Goal: Task Accomplishment & Management: Complete application form

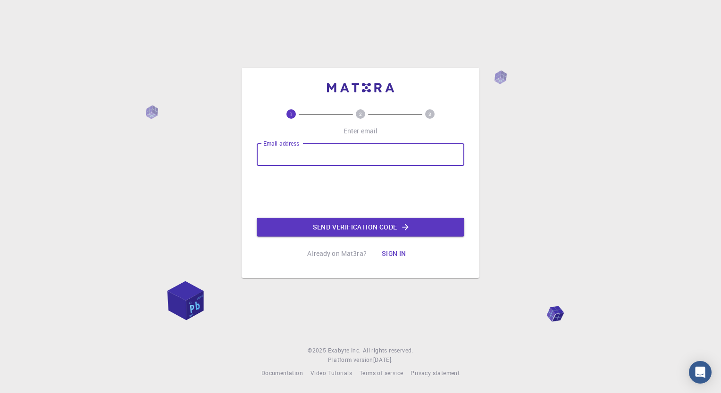
click at [305, 162] on input "Email address" at bounding box center [361, 154] width 208 height 23
type input "[EMAIL_ADDRESS][DOMAIN_NAME]"
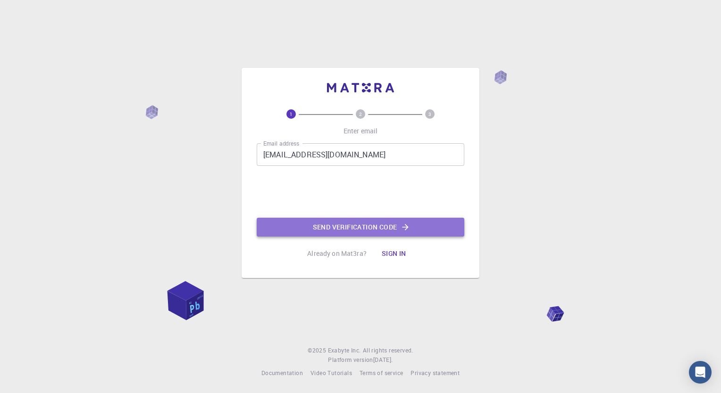
click at [319, 228] on button "Send verification code" at bounding box center [361, 227] width 208 height 19
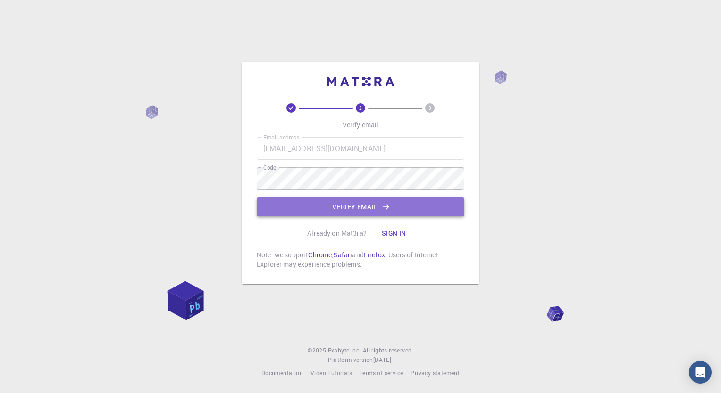
click at [337, 209] on button "Verify email" at bounding box center [361, 207] width 208 height 19
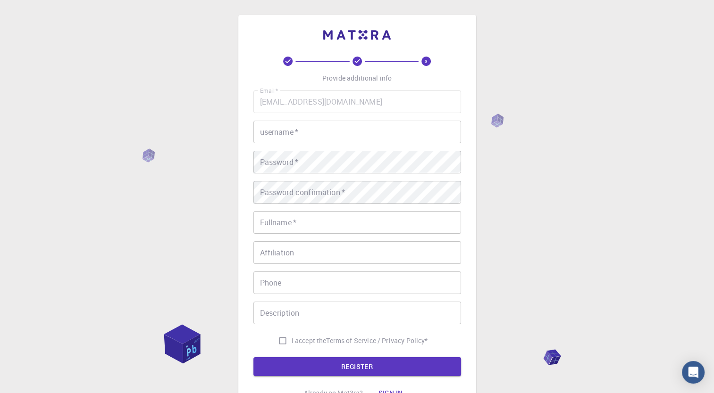
click at [295, 139] on input "username   *" at bounding box center [357, 132] width 208 height 23
type input "criti1964"
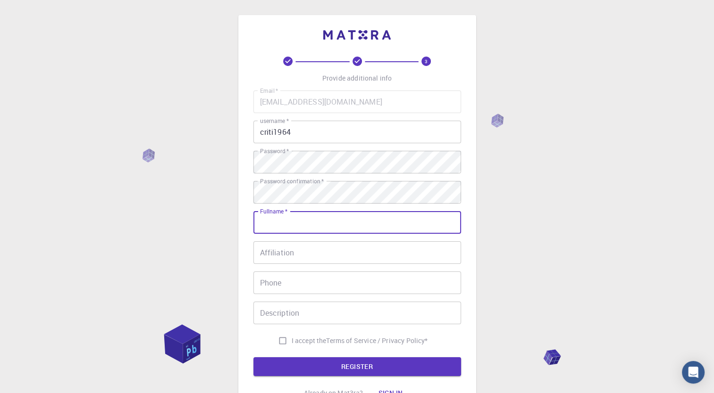
click at [304, 229] on input "Fullname   *" at bounding box center [357, 222] width 208 height 23
type input "[PERSON_NAME]"
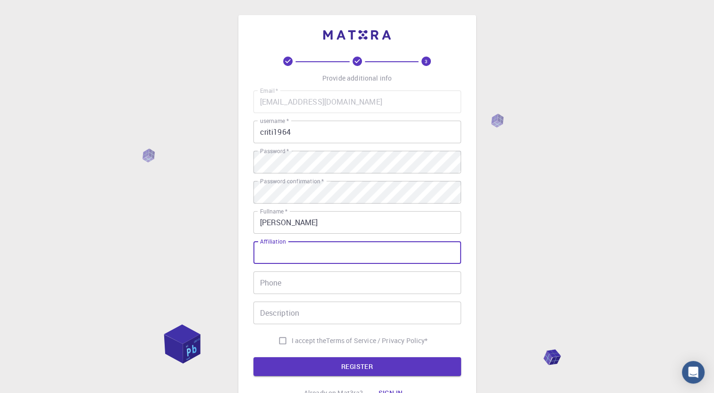
click at [302, 259] on input "Affiliation" at bounding box center [357, 253] width 208 height 23
type input "Ms"
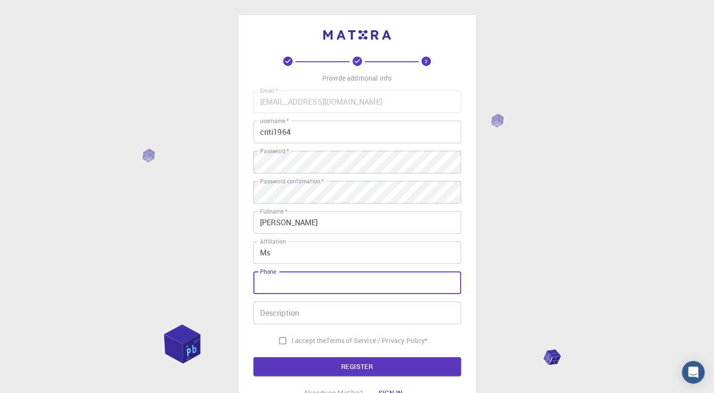
click at [279, 282] on input "Phone" at bounding box center [357, 283] width 208 height 23
type input "00919830744177"
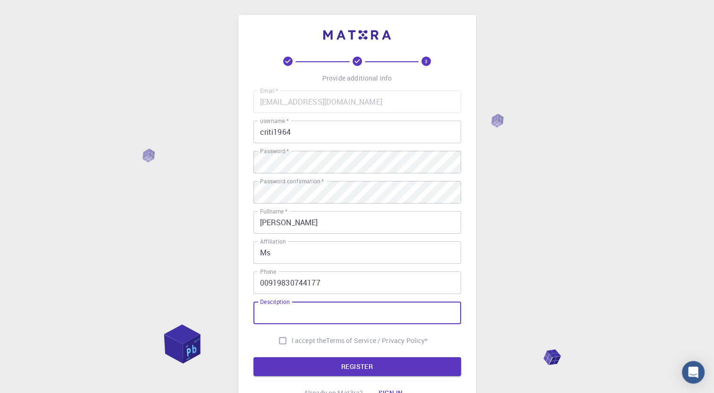
click at [272, 314] on input "Description" at bounding box center [357, 313] width 208 height 23
type input "Industry 4.0 Entrepreneur"
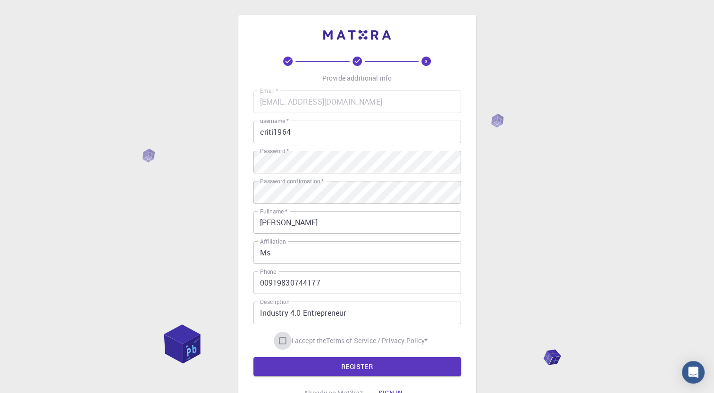
click at [280, 342] on input "I accept the Terms of Service / Privacy Policy *" at bounding box center [283, 341] width 18 height 18
checkbox input "true"
click at [308, 369] on button "REGISTER" at bounding box center [357, 367] width 208 height 19
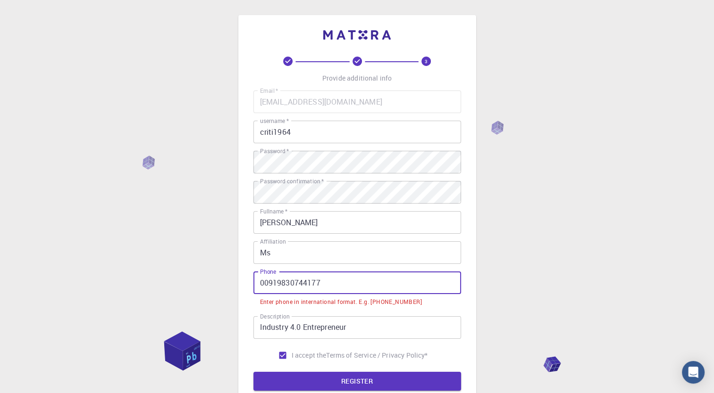
click at [269, 281] on input "00919830744177" at bounding box center [357, 283] width 208 height 23
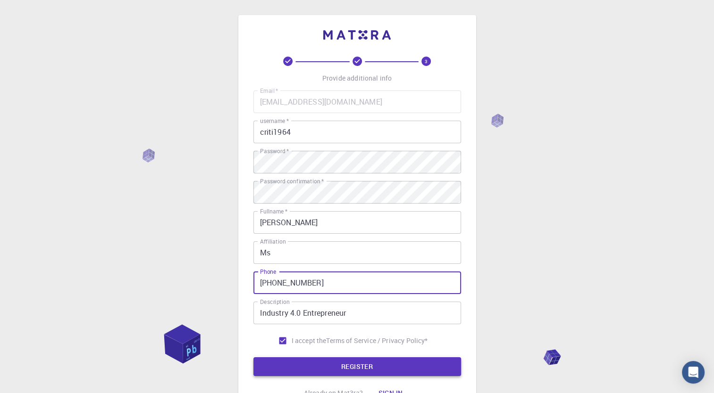
type input "[PHONE_NUMBER]"
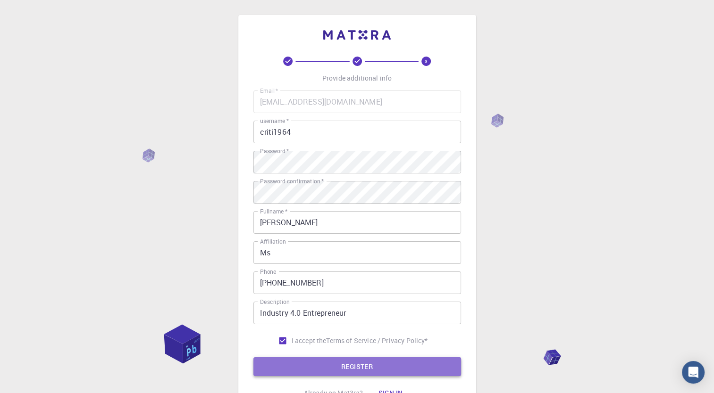
click at [305, 366] on button "REGISTER" at bounding box center [357, 367] width 208 height 19
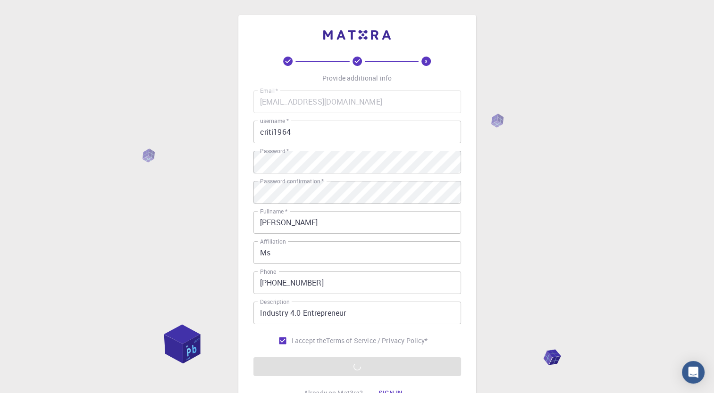
scroll to position [86, 0]
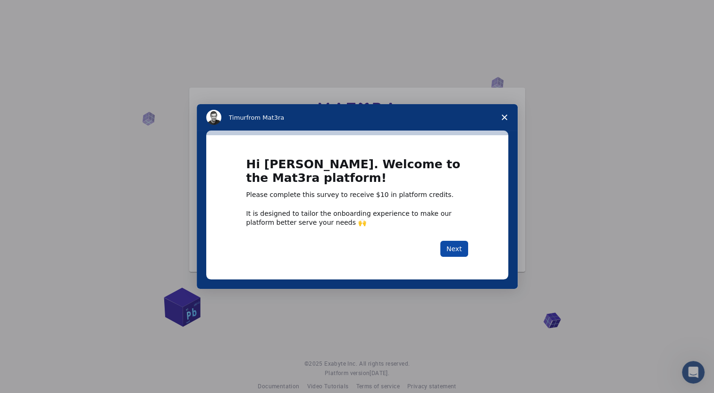
click at [452, 251] on button "Next" at bounding box center [454, 249] width 28 height 16
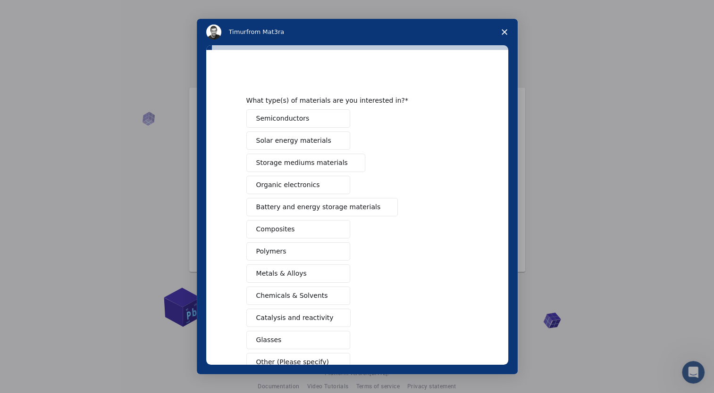
click at [355, 123] on div "Semiconductors Solar energy materials Storage mediums materials Organic electro…" at bounding box center [357, 240] width 222 height 262
click at [289, 116] on span "Semiconductors" at bounding box center [282, 119] width 53 height 10
click at [270, 146] on button "Solar energy materials" at bounding box center [298, 141] width 104 height 18
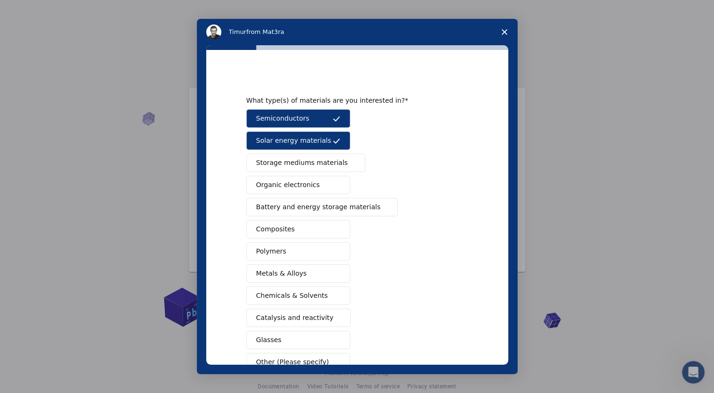
click at [267, 169] on button "Storage mediums materials" at bounding box center [305, 163] width 119 height 18
click at [283, 185] on span "Organic electronics" at bounding box center [288, 185] width 64 height 10
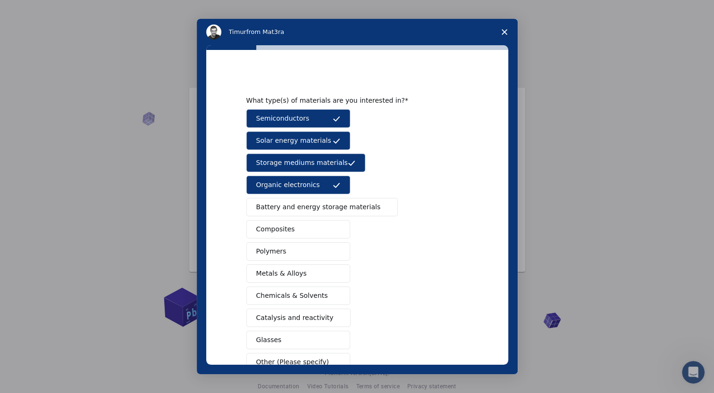
click at [281, 209] on span "Battery and energy storage materials" at bounding box center [318, 207] width 125 height 10
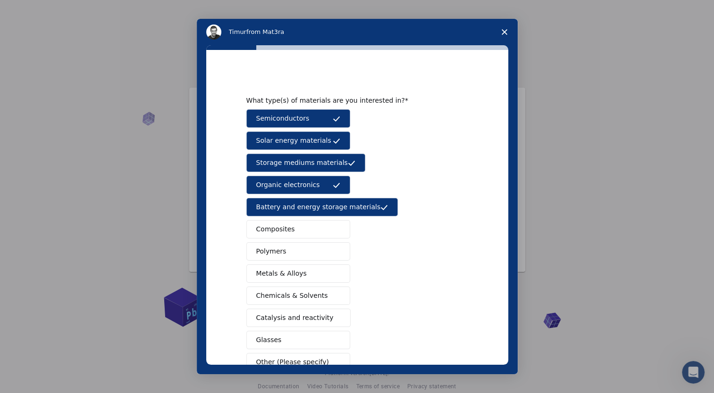
click at [269, 230] on span "Composites" at bounding box center [275, 230] width 39 height 10
click at [262, 271] on span "Metals & Alloys" at bounding box center [281, 274] width 50 height 10
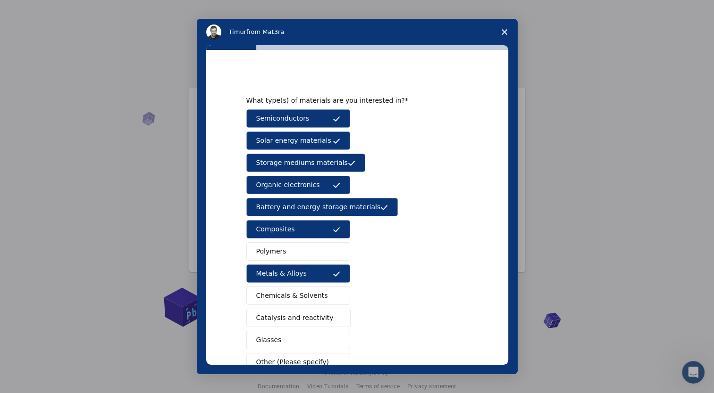
click at [268, 254] on span "Polymers" at bounding box center [271, 252] width 30 height 10
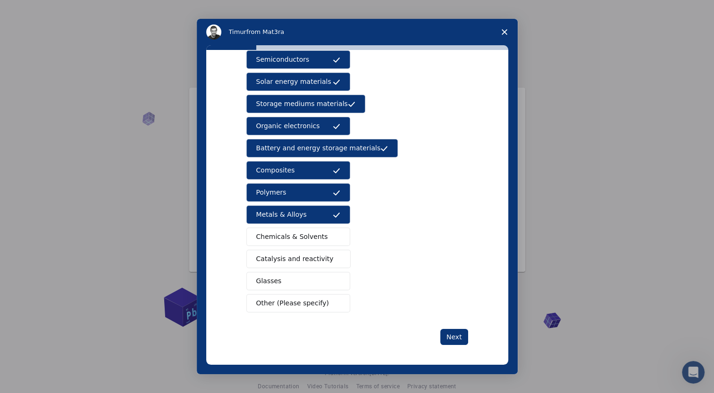
click at [266, 281] on span "Glasses" at bounding box center [268, 281] width 25 height 10
click at [451, 337] on button "Next" at bounding box center [454, 337] width 28 height 16
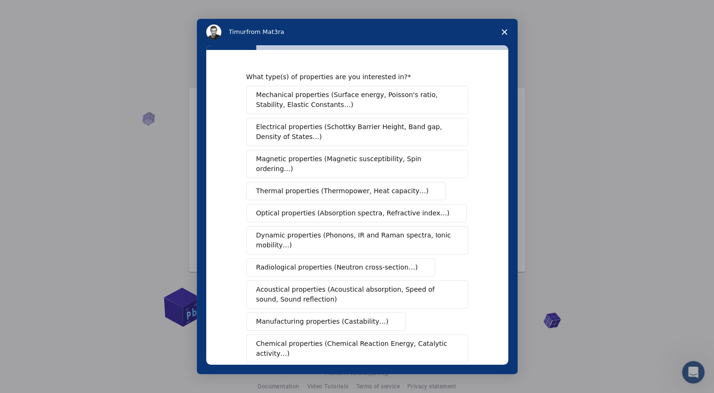
click at [360, 95] on span "Mechanical properties (Surface energy, Poisson's ratio, Stability, Elastic Cons…" at bounding box center [354, 100] width 197 height 20
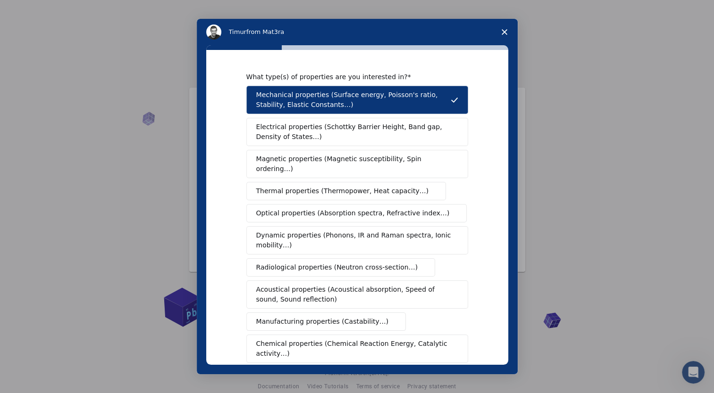
click at [332, 133] on span "Electrical properties (Schottky Barrier Height, Band gap, Density of States…)" at bounding box center [354, 132] width 196 height 20
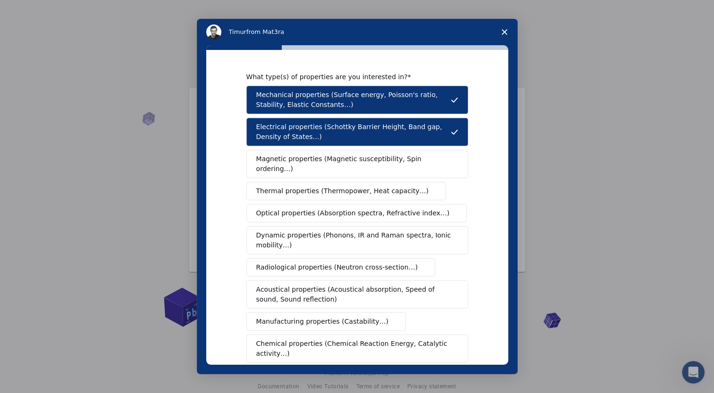
click at [315, 168] on div "Mechanical properties (Surface energy, Poisson's ratio, Stability, Elastic Cons…" at bounding box center [357, 224] width 222 height 277
click at [319, 161] on span "Magnetic properties (Magnetic susceptibility, Spin ordering…)" at bounding box center [353, 164] width 195 height 20
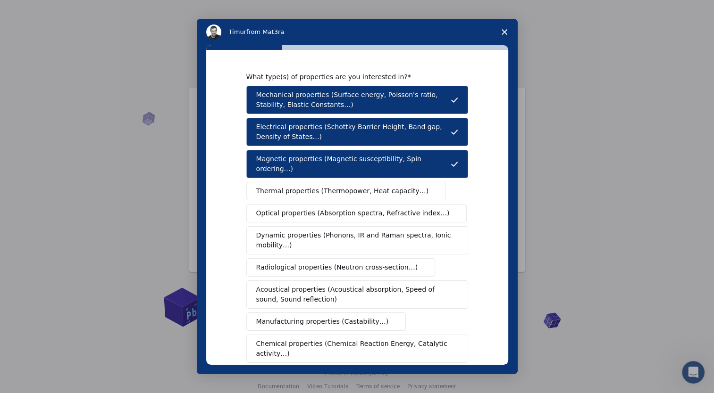
click at [304, 186] on span "Thermal properties (Thermopower, Heat capacity…)" at bounding box center [342, 191] width 173 height 10
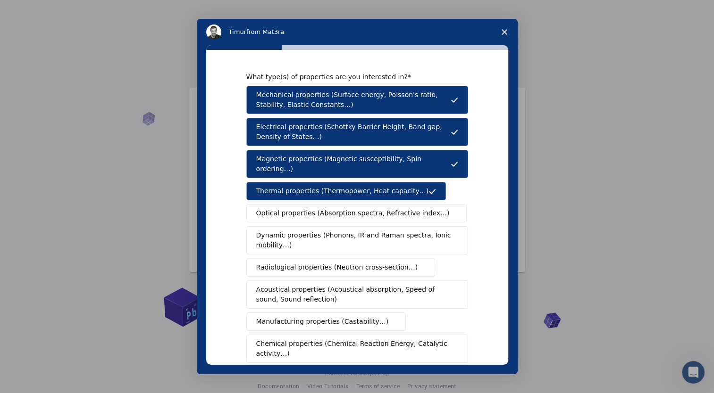
click at [291, 209] on span "Optical properties (Absorption spectra, Refractive index…)" at bounding box center [352, 214] width 193 height 10
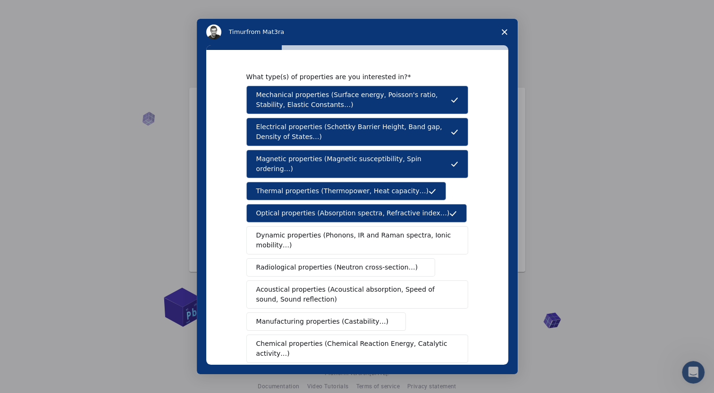
click at [283, 233] on span "Dynamic properties (Phonons, IR and Raman spectra, Ionic mobility…)" at bounding box center [354, 241] width 196 height 20
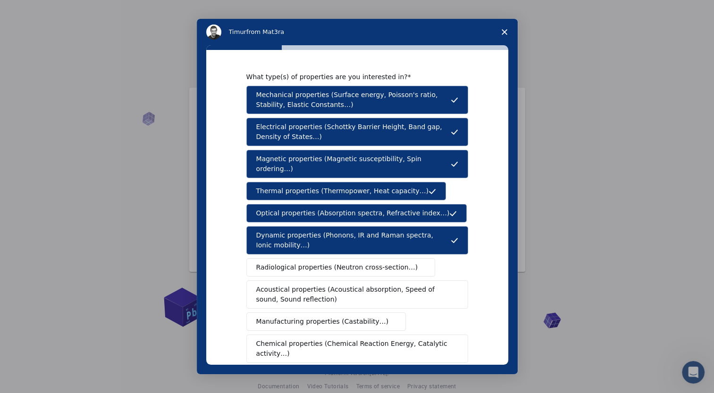
click at [277, 263] on button "Radiological properties (Neutron cross-section…)" at bounding box center [340, 268] width 189 height 18
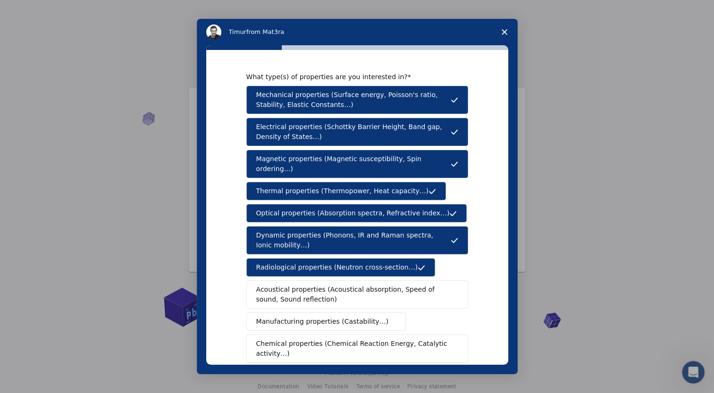
click at [272, 288] on span "Acoustical properties (Acoustical absorption, Speed of sound, Sound reflection)" at bounding box center [354, 295] width 196 height 20
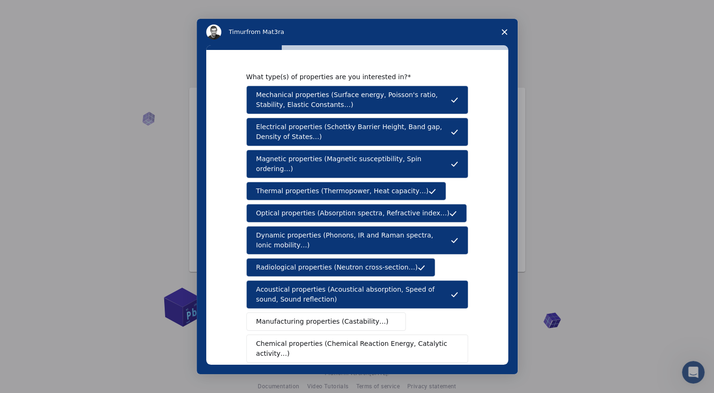
click at [275, 316] on button "Manufacturing properties (Castability…)" at bounding box center [326, 322] width 160 height 18
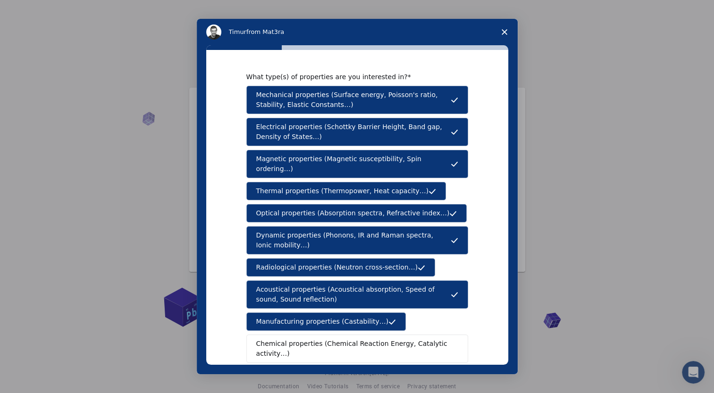
click at [273, 339] on span "Chemical properties (Chemical Reaction Energy, Catalytic activity…)" at bounding box center [353, 349] width 195 height 20
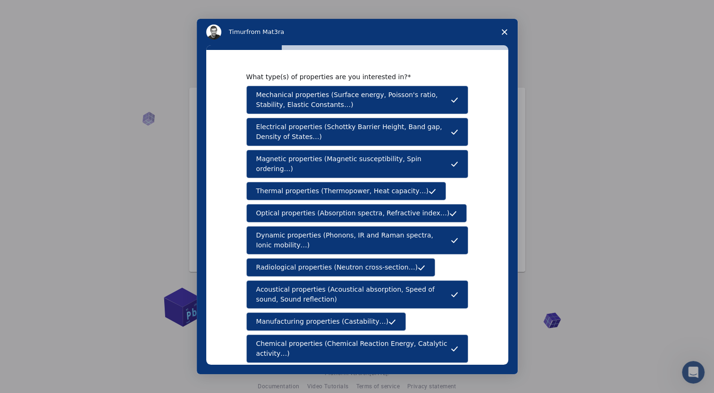
scroll to position [108, 0]
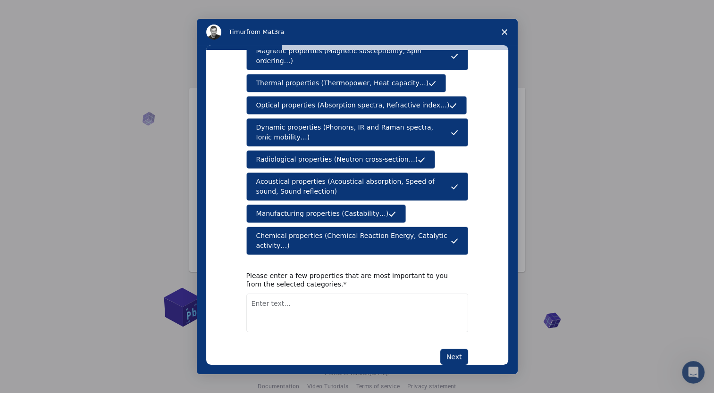
click at [266, 294] on textarea "Enter text..." at bounding box center [357, 313] width 222 height 39
type textarea "Magnetic, Optical, Mechanical, Chemical"
click at [450, 349] on button "Next" at bounding box center [454, 357] width 28 height 16
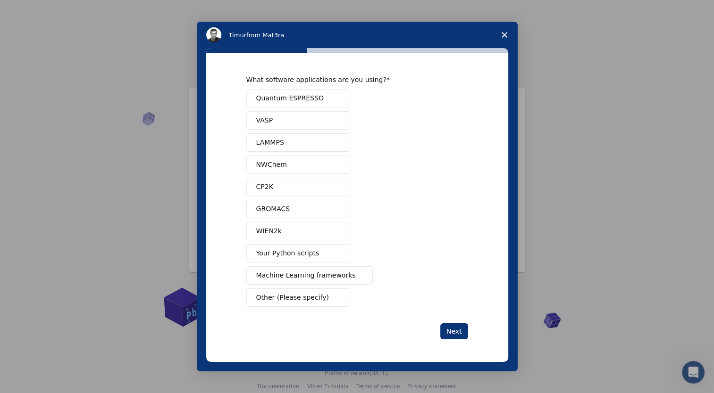
scroll to position [0, 0]
click at [309, 254] on span "Your Python scripts" at bounding box center [287, 254] width 63 height 10
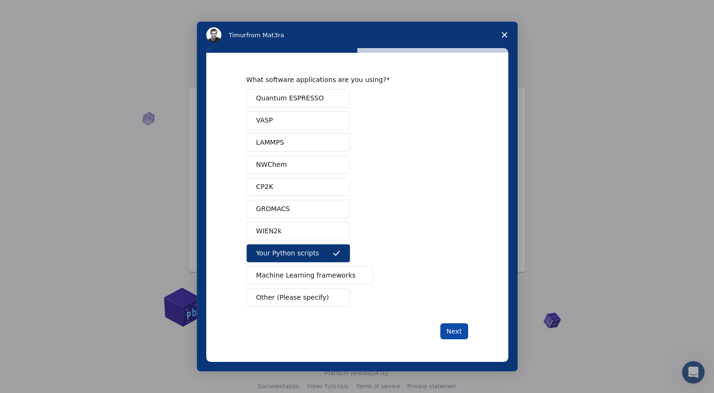
click at [455, 334] on button "Next" at bounding box center [454, 332] width 28 height 16
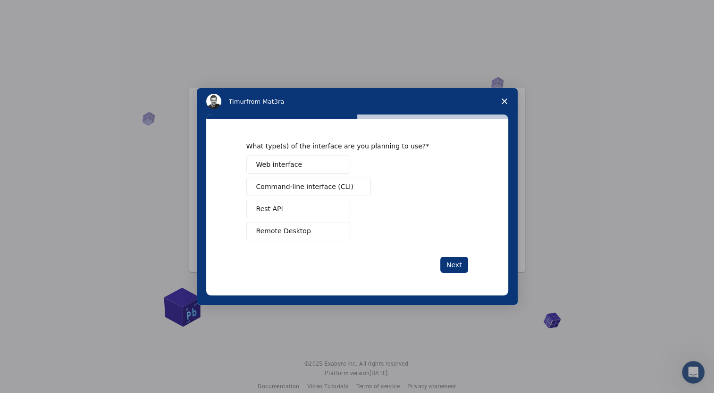
click at [268, 164] on span "Web interface" at bounding box center [279, 165] width 46 height 10
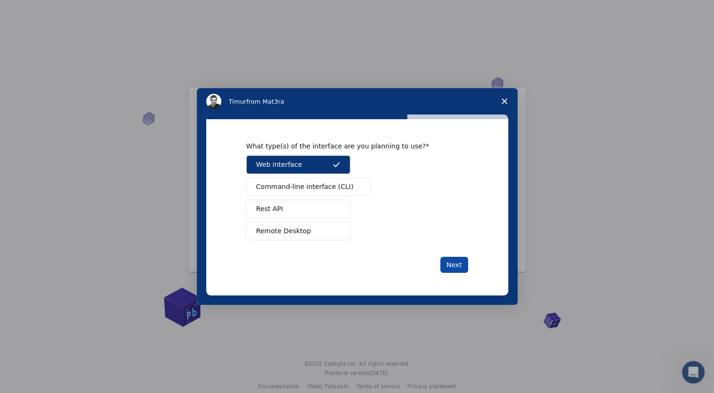
click at [455, 270] on button "Next" at bounding box center [454, 265] width 28 height 16
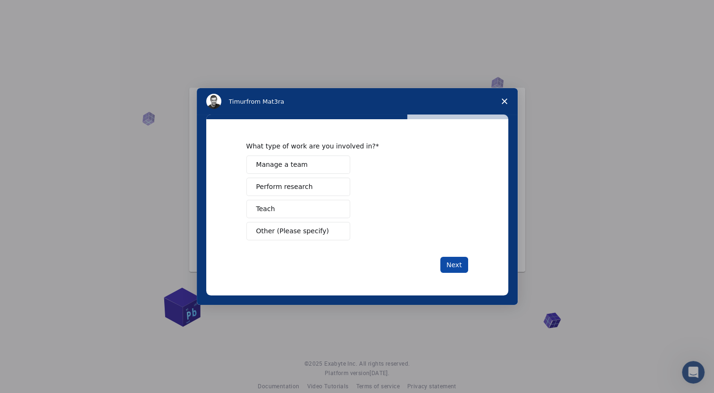
click at [455, 264] on button "Next" at bounding box center [454, 265] width 28 height 16
click at [298, 194] on button "Perform research" at bounding box center [298, 187] width 104 height 18
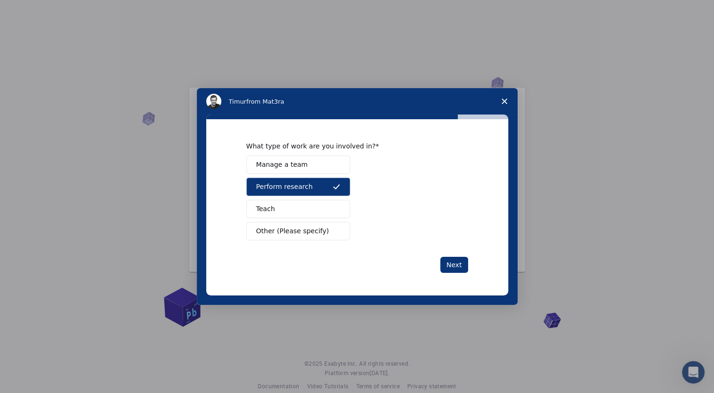
click at [292, 169] on span "Manage a team" at bounding box center [281, 165] width 51 height 10
click at [453, 267] on button "Next" at bounding box center [454, 265] width 28 height 16
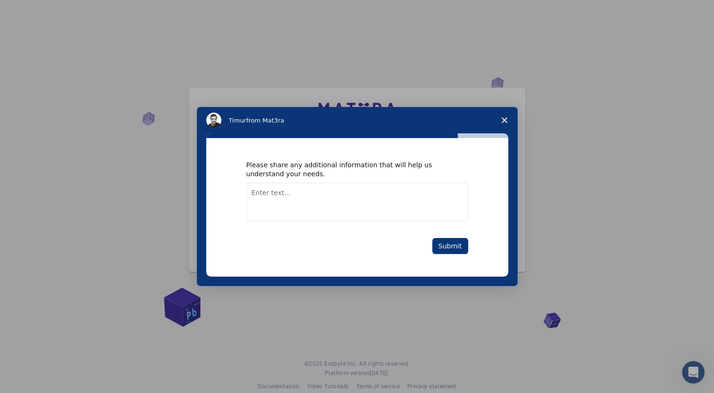
click at [291, 194] on textarea "Enter text..." at bounding box center [357, 202] width 222 height 39
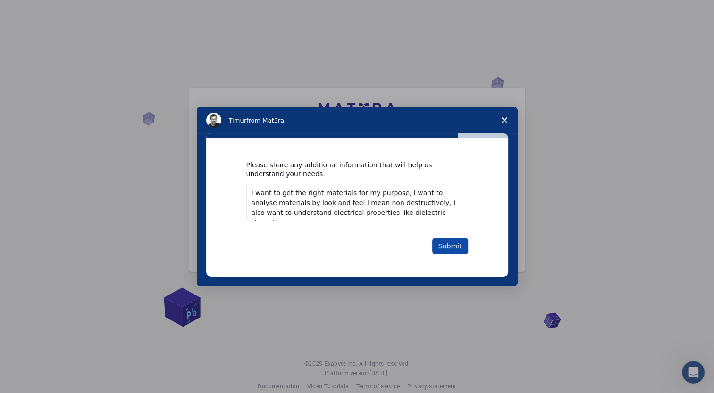
type textarea "I want to get the right materials for my purpose, I want to analyse materials b…"
click at [451, 245] on button "Submit" at bounding box center [450, 246] width 36 height 16
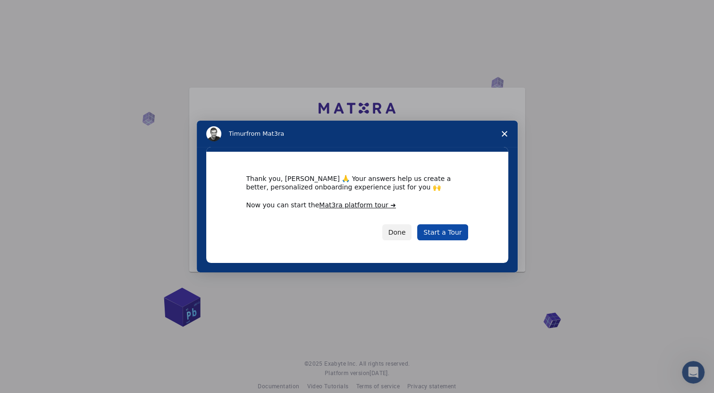
click at [443, 235] on link "Start a Tour" at bounding box center [442, 233] width 50 height 16
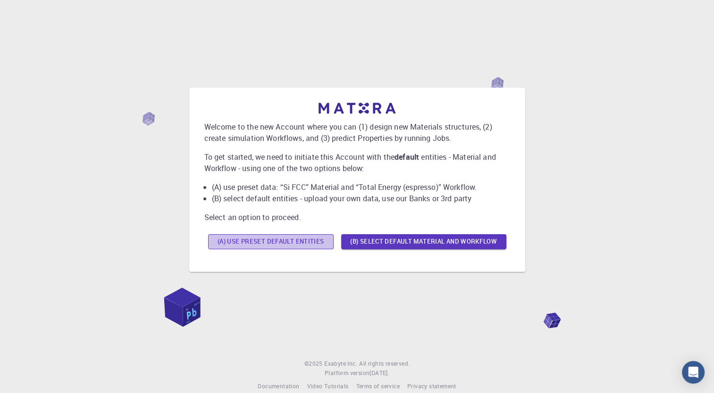
click at [238, 244] on button "(A) Use preset default entities" at bounding box center [270, 241] width 125 height 15
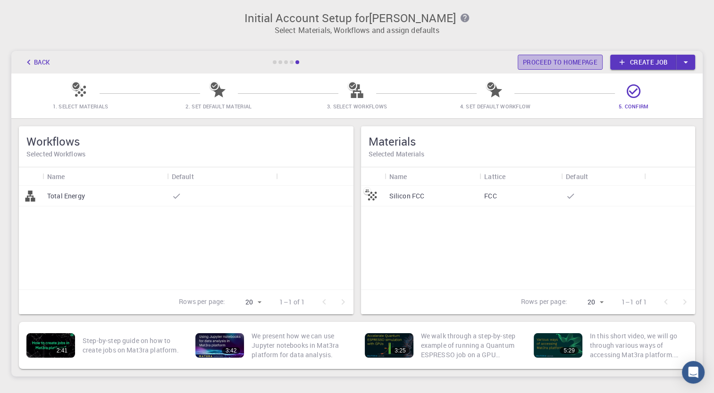
click at [572, 64] on link "Proceed to homepage" at bounding box center [559, 62] width 85 height 15
